Goal: Information Seeking & Learning: Learn about a topic

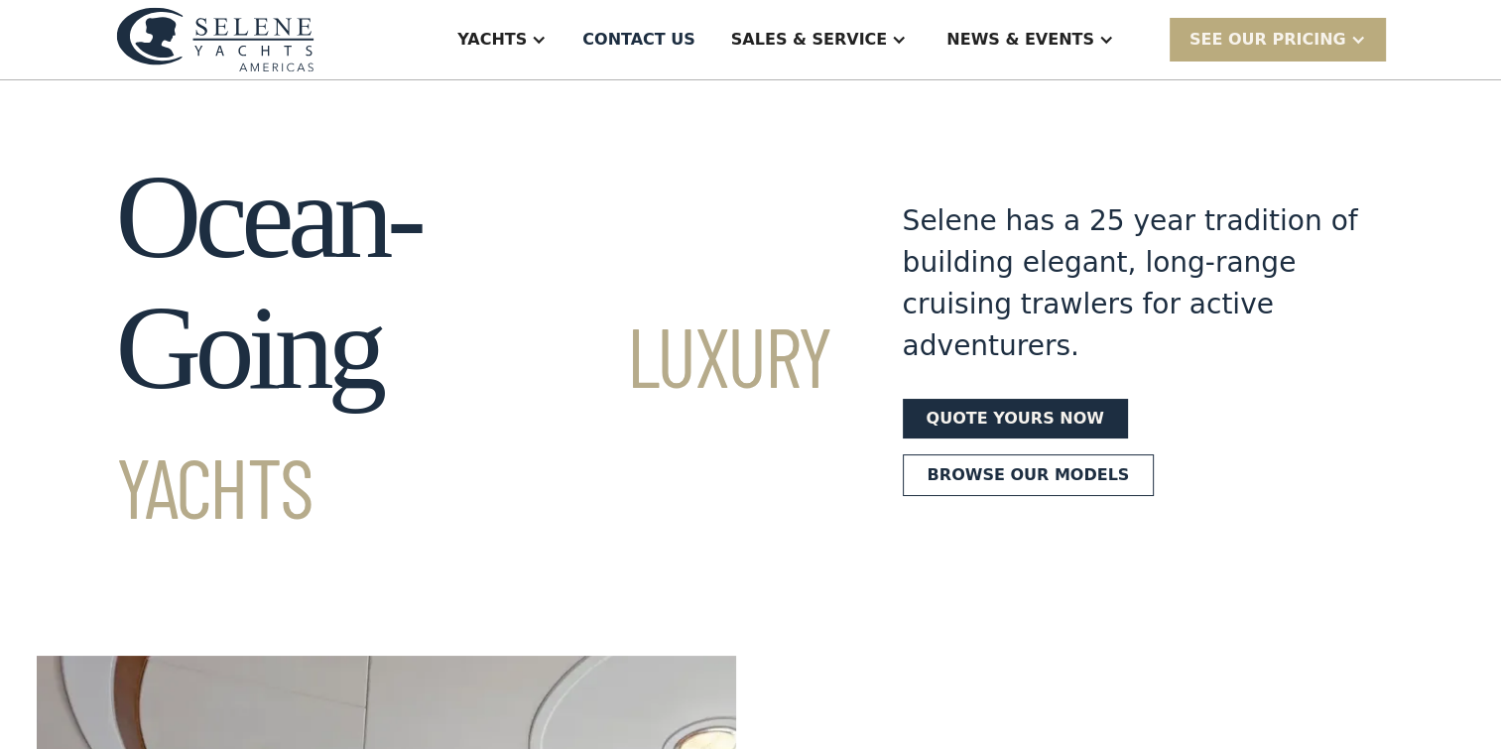
click at [1313, 36] on div "SEE Our Pricing" at bounding box center [1267, 40] width 157 height 24
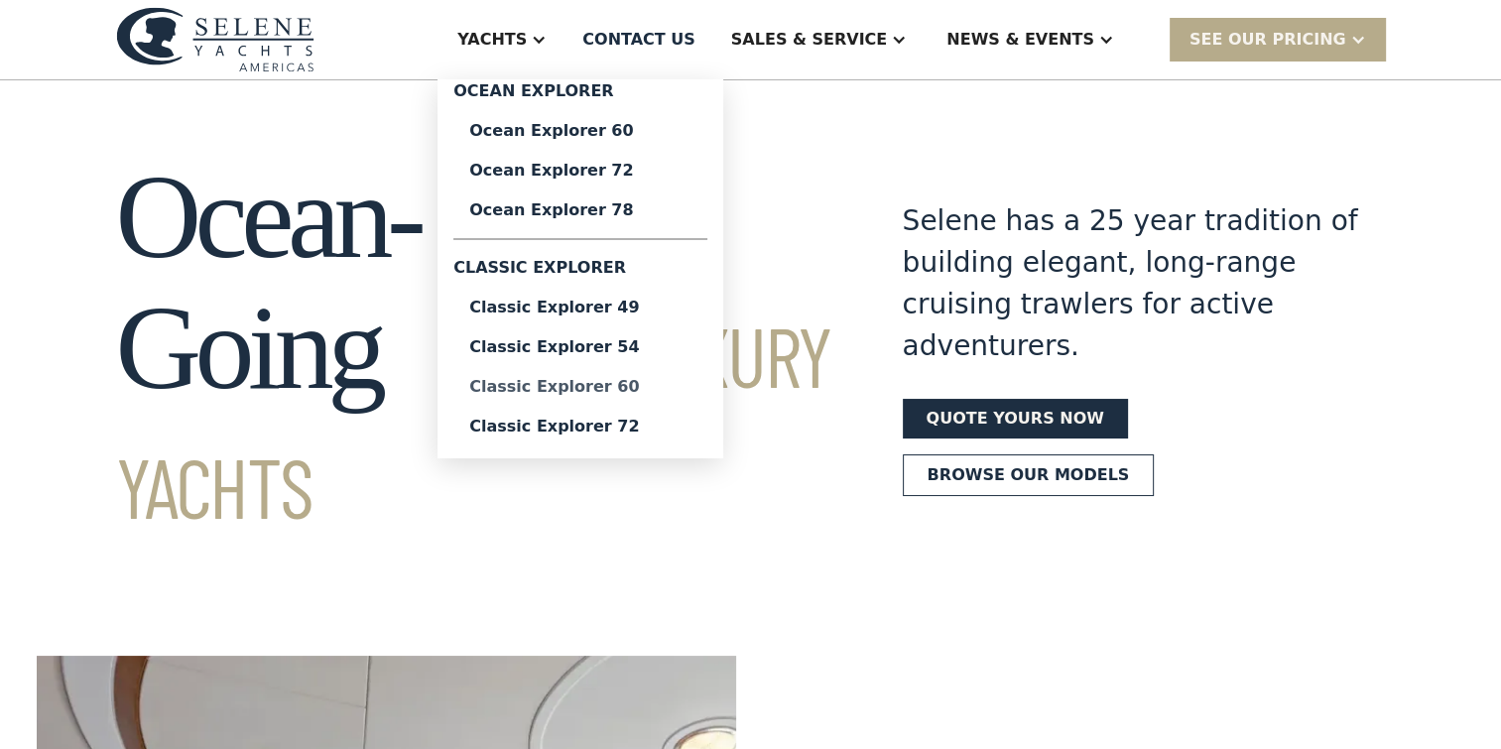
click at [647, 384] on div "Classic Explorer 60" at bounding box center [580, 387] width 222 height 16
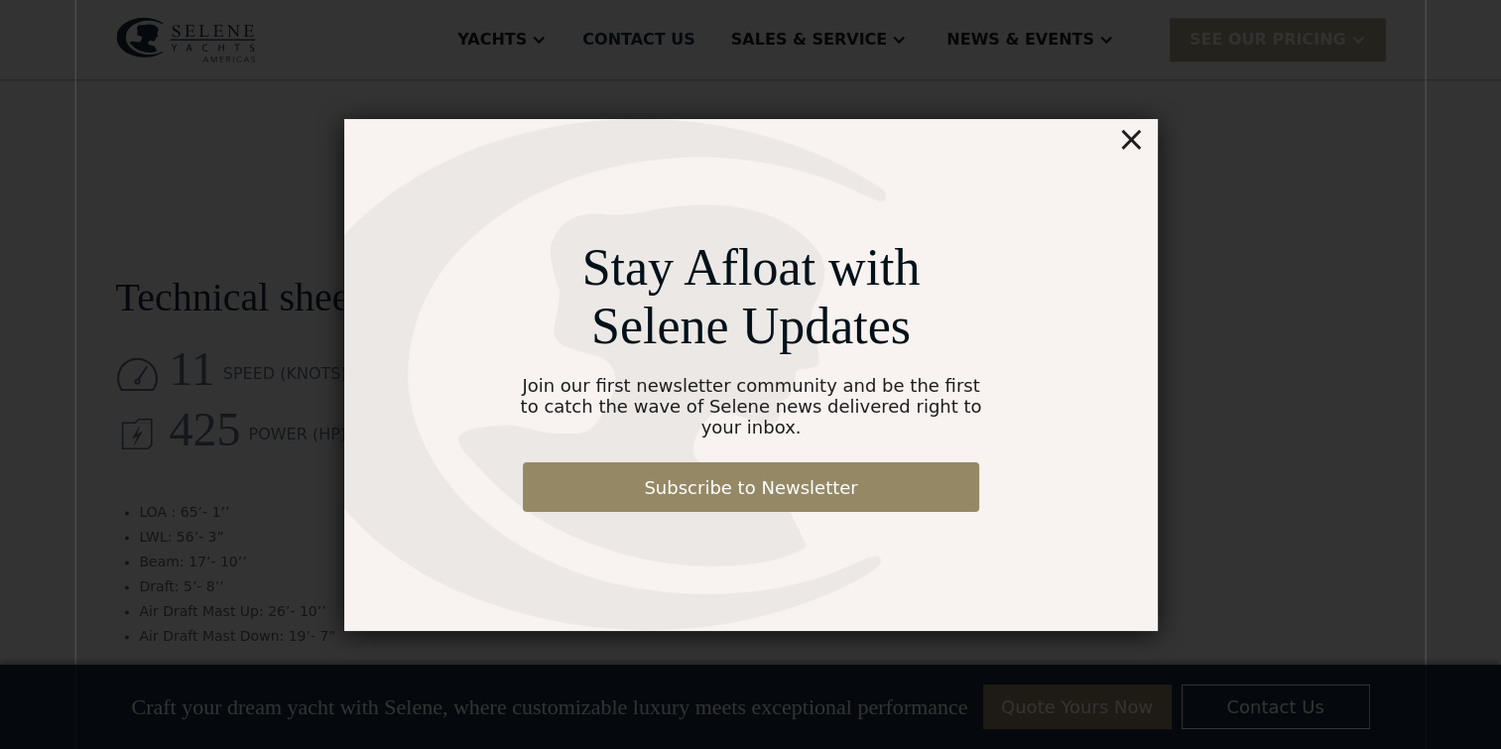
scroll to position [2437, 0]
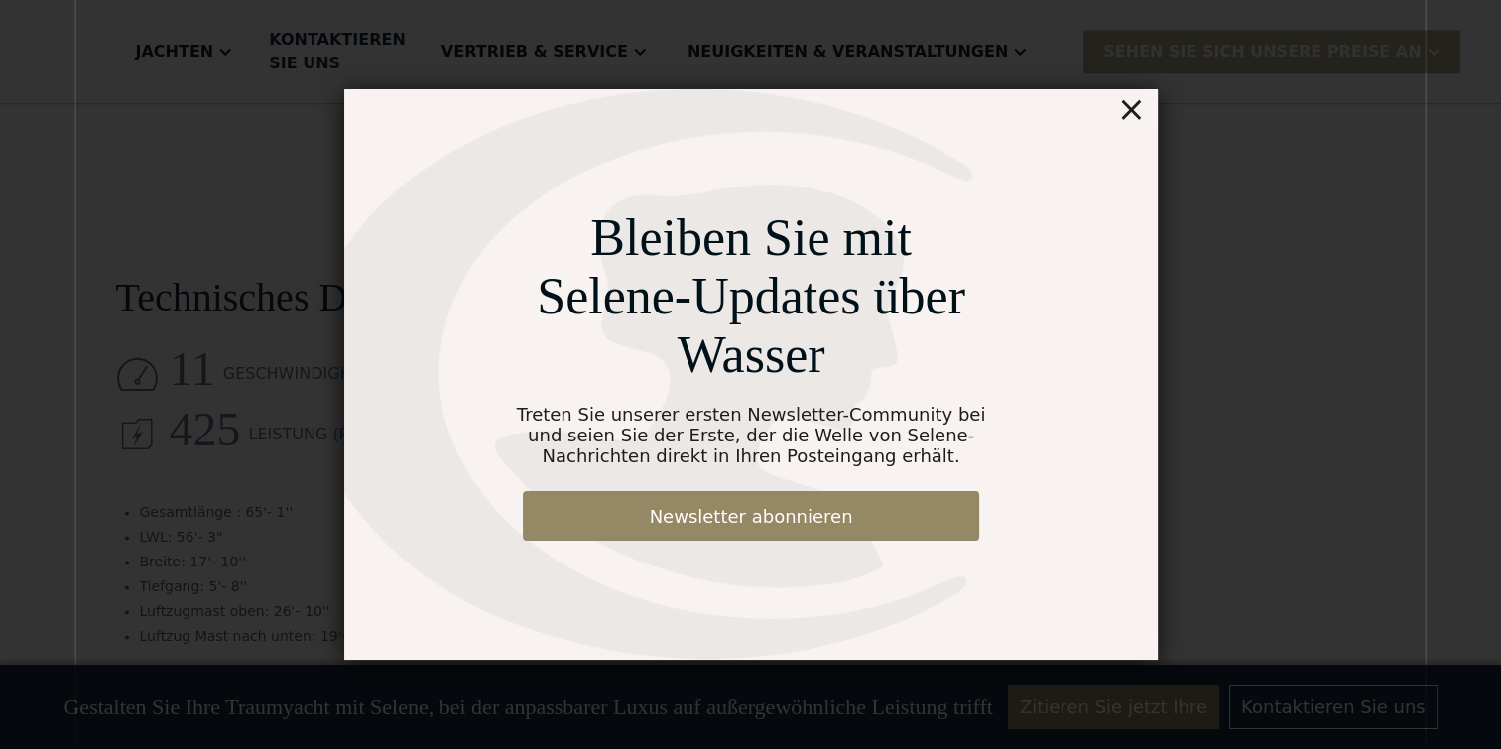
click at [1131, 108] on div "×" at bounding box center [1130, 109] width 29 height 40
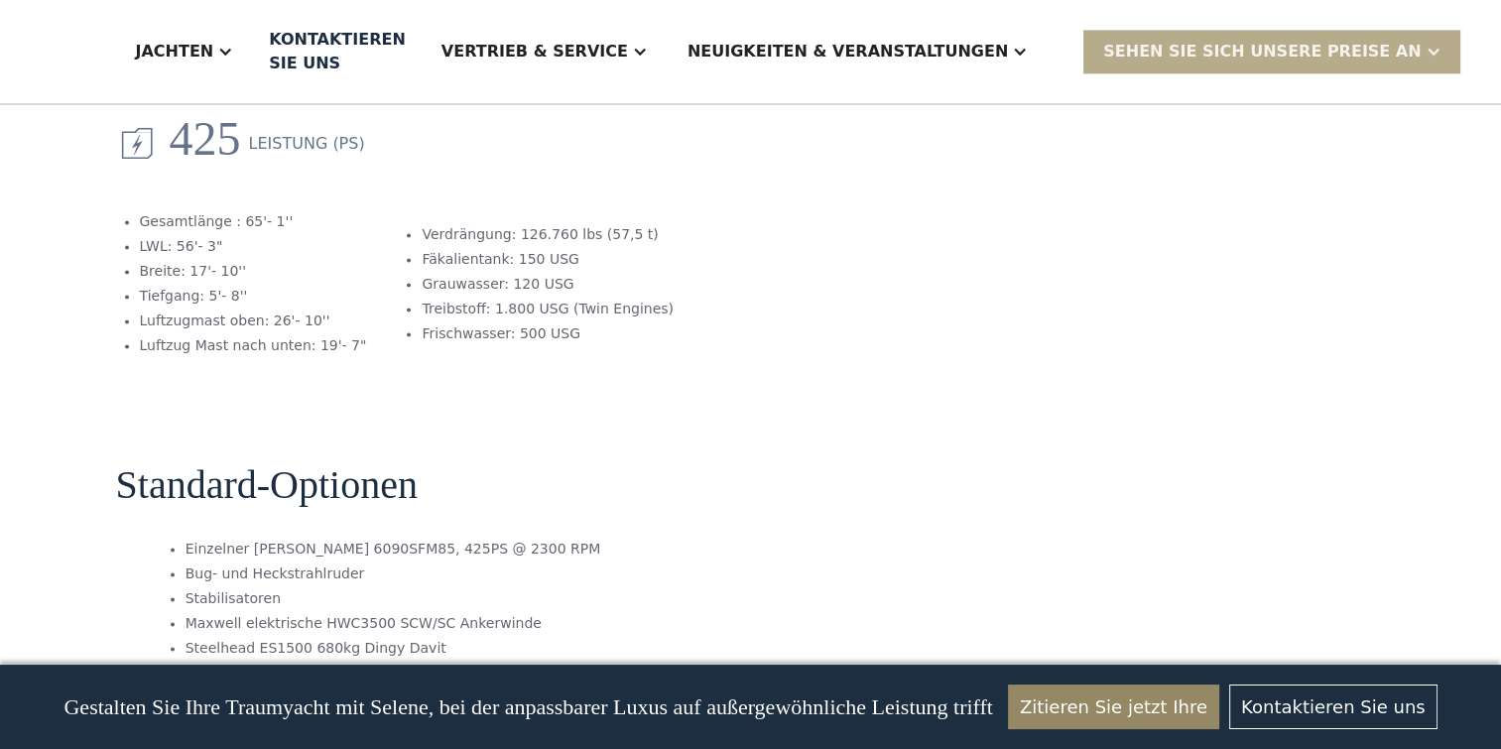
scroll to position [2735, 0]
